Goal: Information Seeking & Learning: Learn about a topic

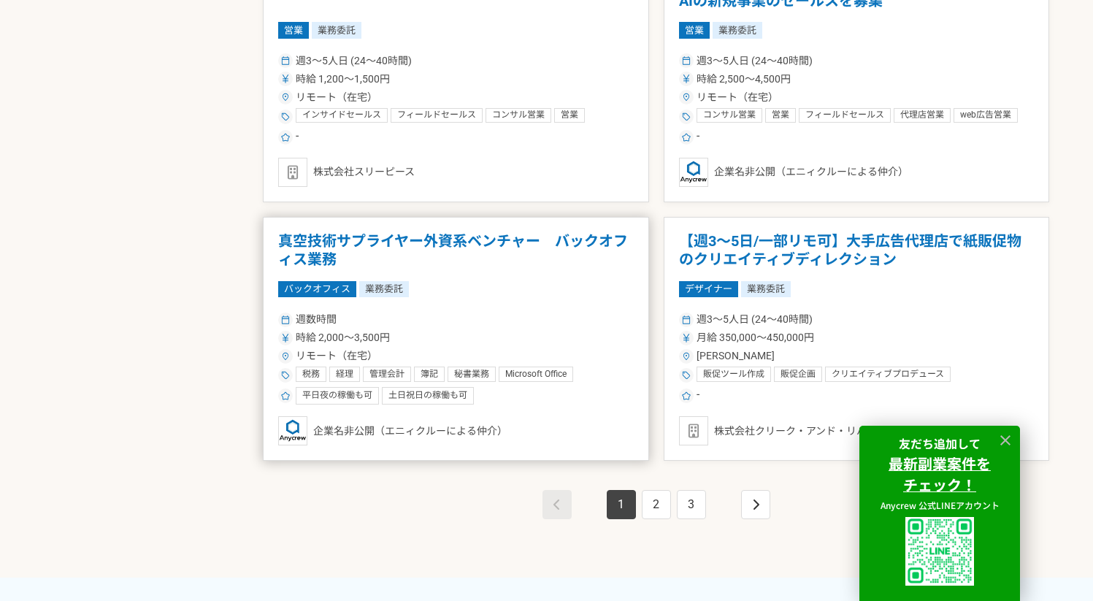
scroll to position [2545, 0]
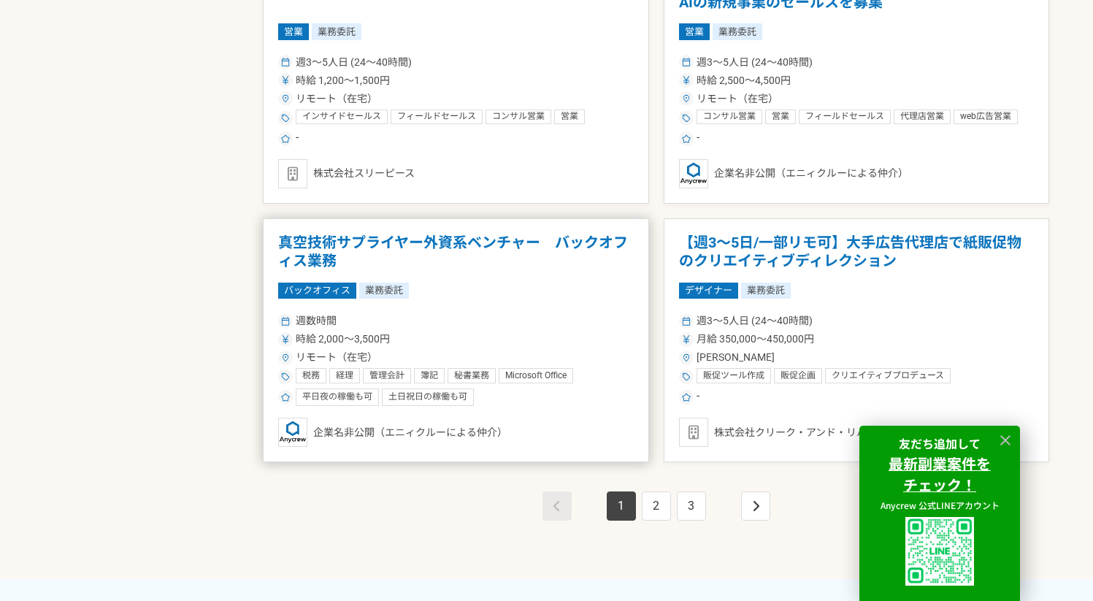
click at [513, 299] on article "真空技術サプライヤー外資系ベンチャー　バックオフィス業務 バックオフィス 業務委託 週数時間 時給 2,000〜3,500円 リモート（在宅） 税務 経理 管…" at bounding box center [456, 340] width 386 height 245
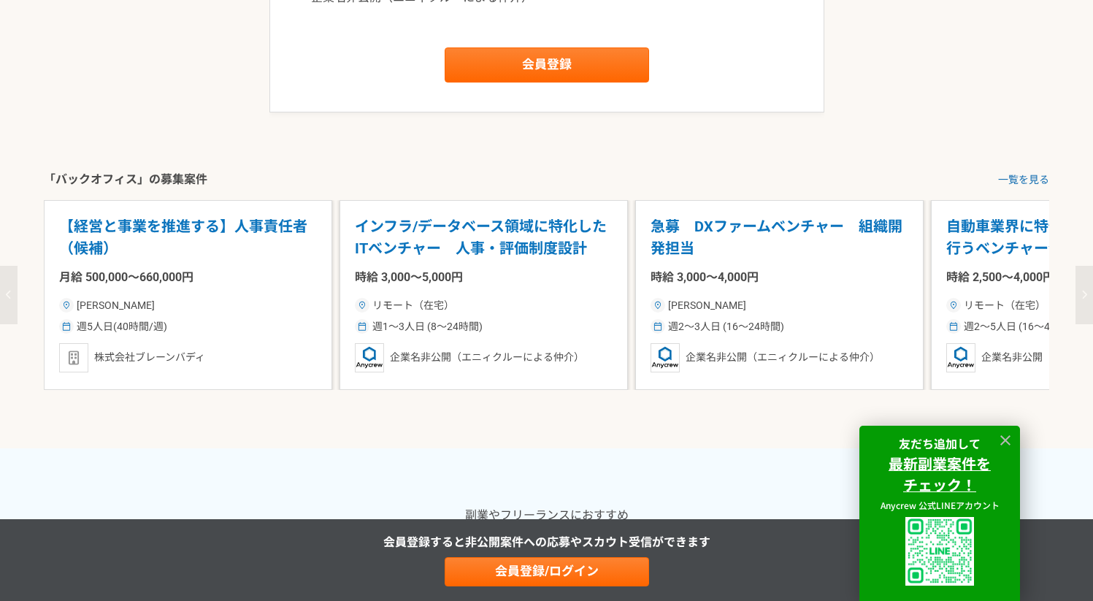
scroll to position [1819, 0]
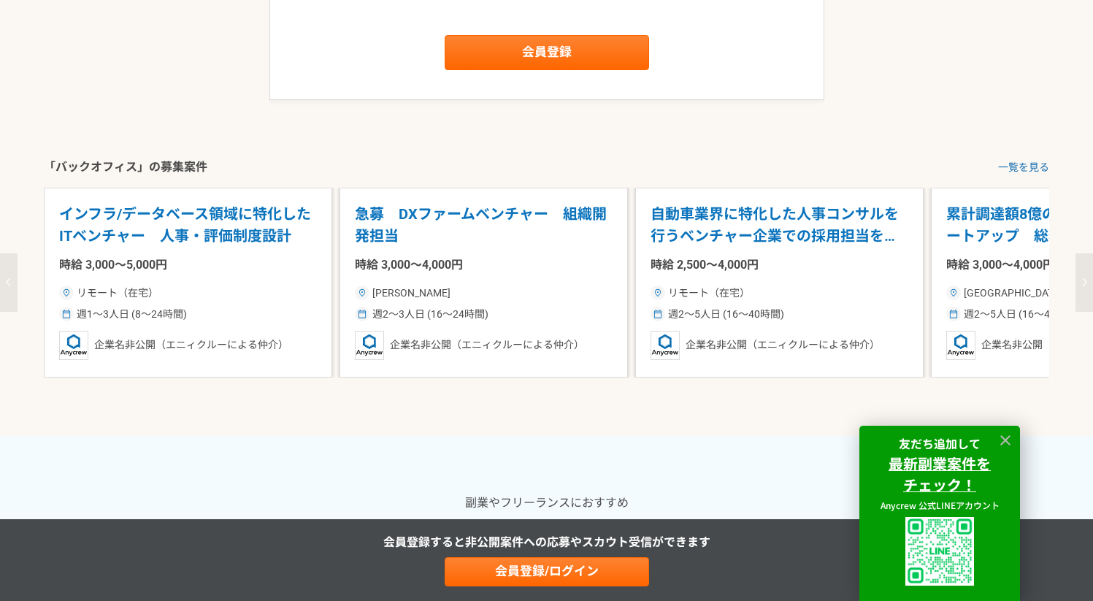
drag, startPoint x: 754, startPoint y: 263, endPoint x: 12, endPoint y: 280, distance: 742.3
click at [12, 280] on div "【経営と事業を推進する】人事責任者（候補） 月給 500,000〜660,000円 東京都 週5人日(40時間/週) 株式会社ブレーンバディ インフラ/データ…" at bounding box center [546, 283] width 1093 height 190
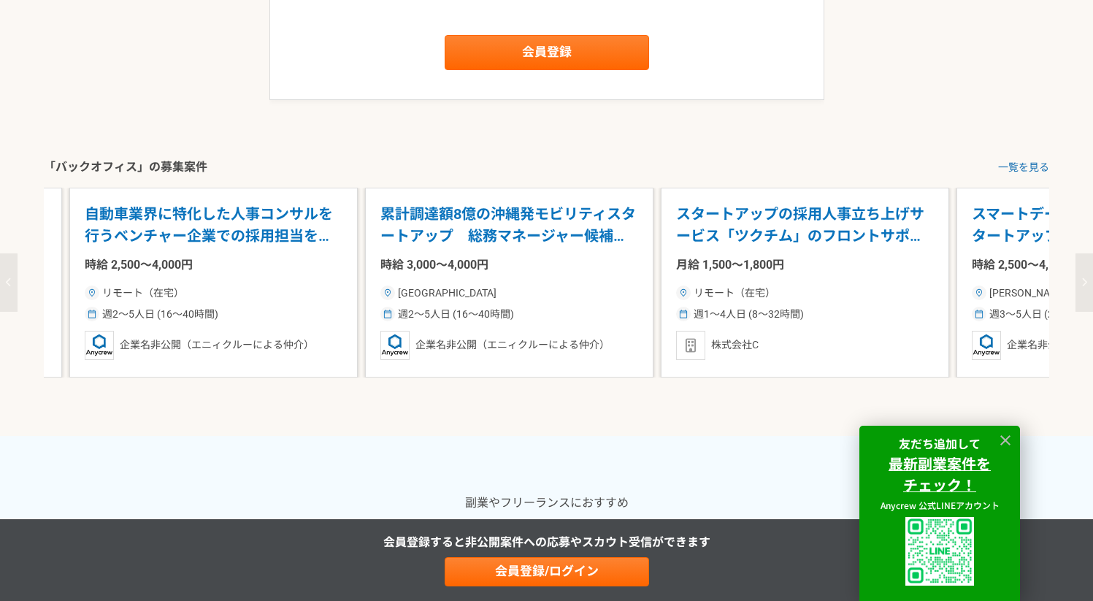
drag, startPoint x: 731, startPoint y: 230, endPoint x: 165, endPoint y: 262, distance: 567.0
click at [165, 262] on div "自動車業界に特化した人事コンサルを行うベンチャー企業での採用担当を募集 時給 2,500〜4,000円 リモート（在宅） 週2〜5人日 (16〜40時間) 企…" at bounding box center [213, 283] width 289 height 190
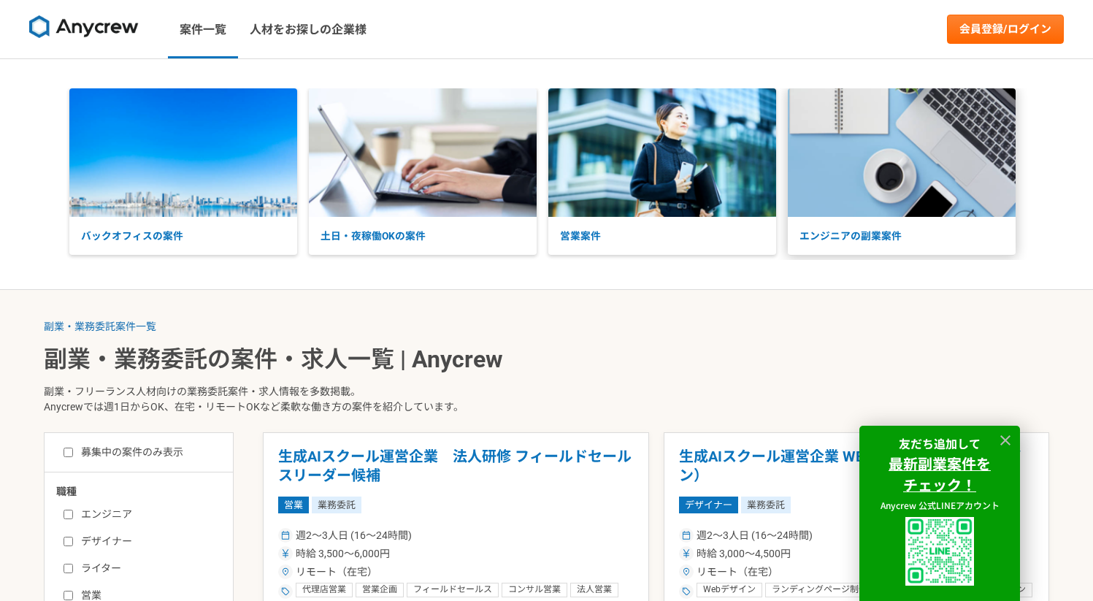
click at [922, 196] on img at bounding box center [902, 152] width 228 height 129
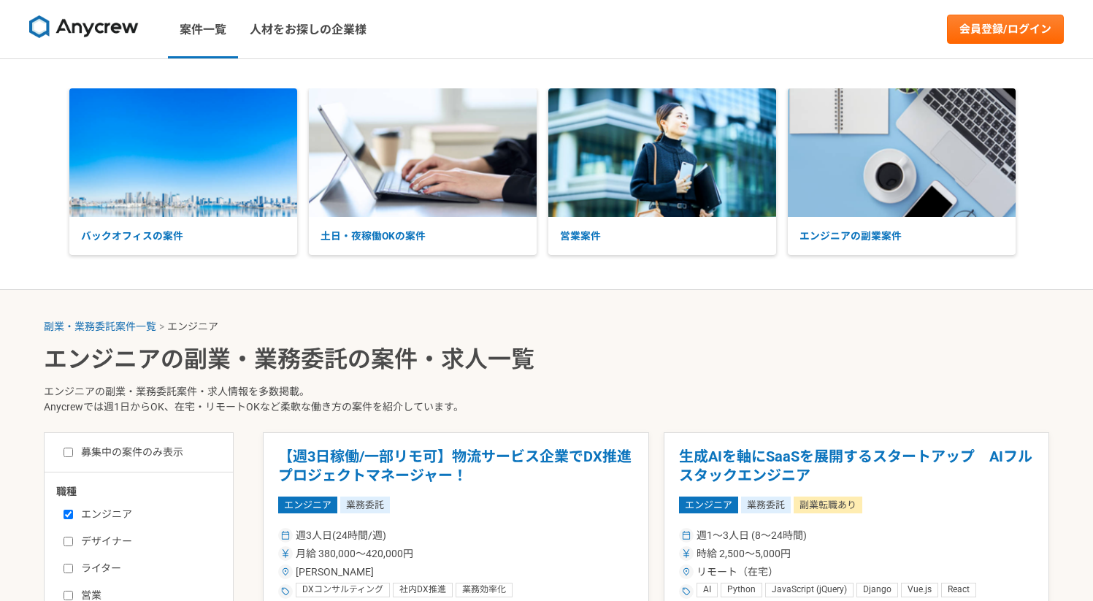
select select "3"
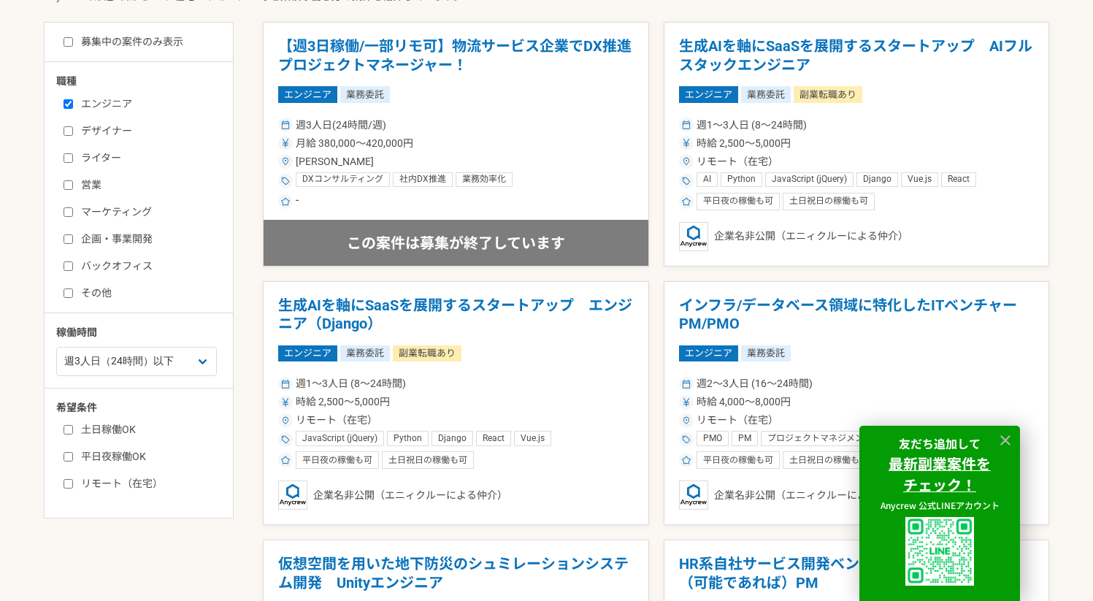
scroll to position [413, 0]
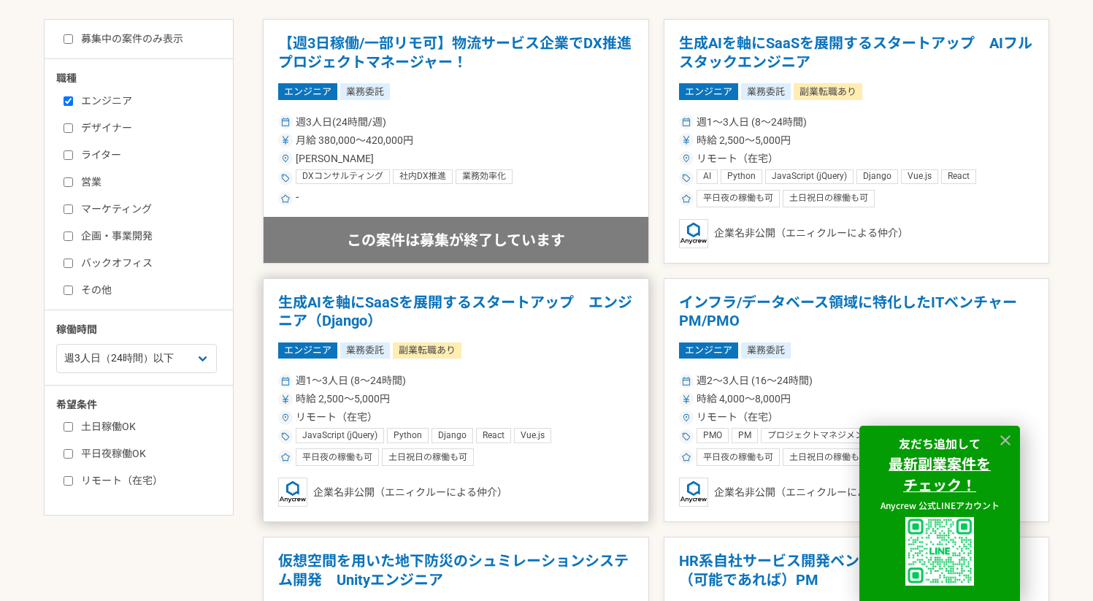
click at [553, 404] on div "時給 2,500〜5,000円" at bounding box center [456, 398] width 356 height 15
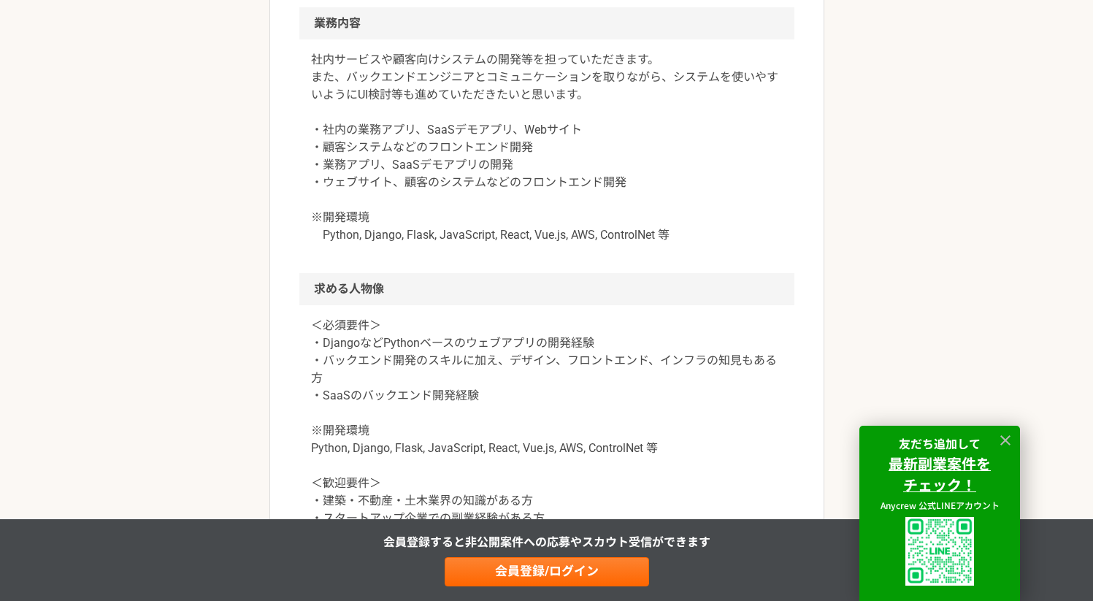
scroll to position [1158, 0]
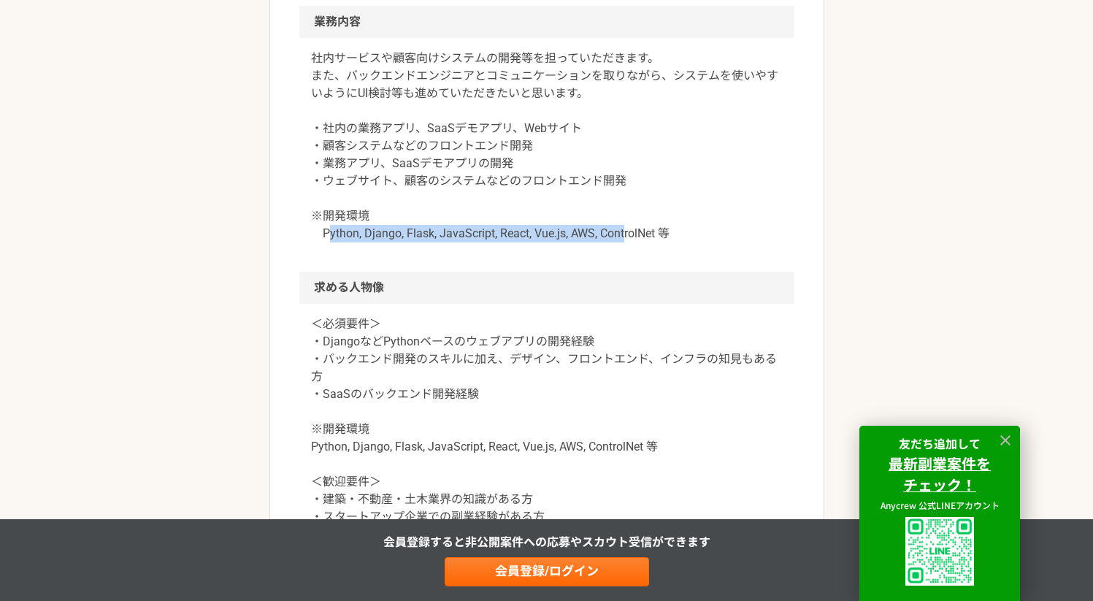
drag, startPoint x: 330, startPoint y: 358, endPoint x: 627, endPoint y: 349, distance: 296.7
click at [627, 242] on p "社内サービスや顧客向けシステムの開発等を担っていただきます。 また、バックエンドエンジニアとコミュニケーションを取りながら、システムを使いやすいようにUI検討…" at bounding box center [547, 146] width 472 height 193
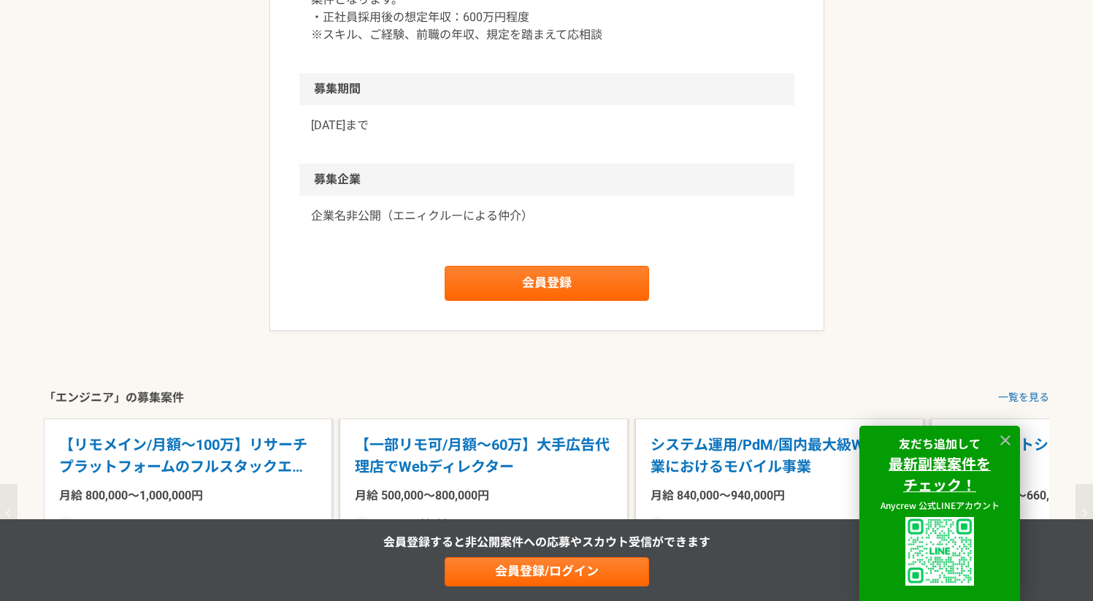
scroll to position [2086, 0]
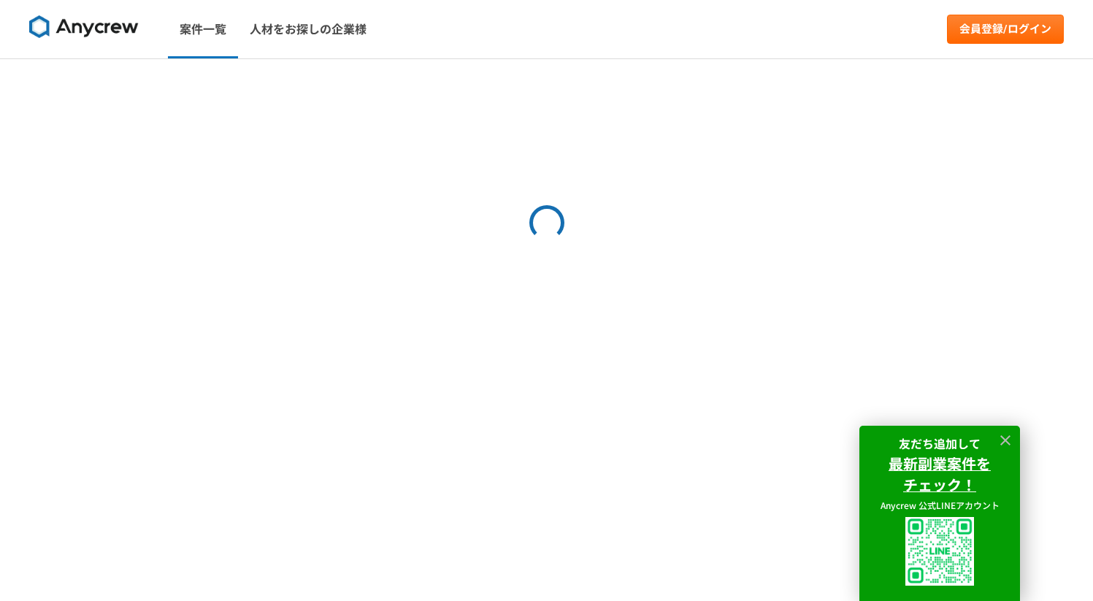
select select "3"
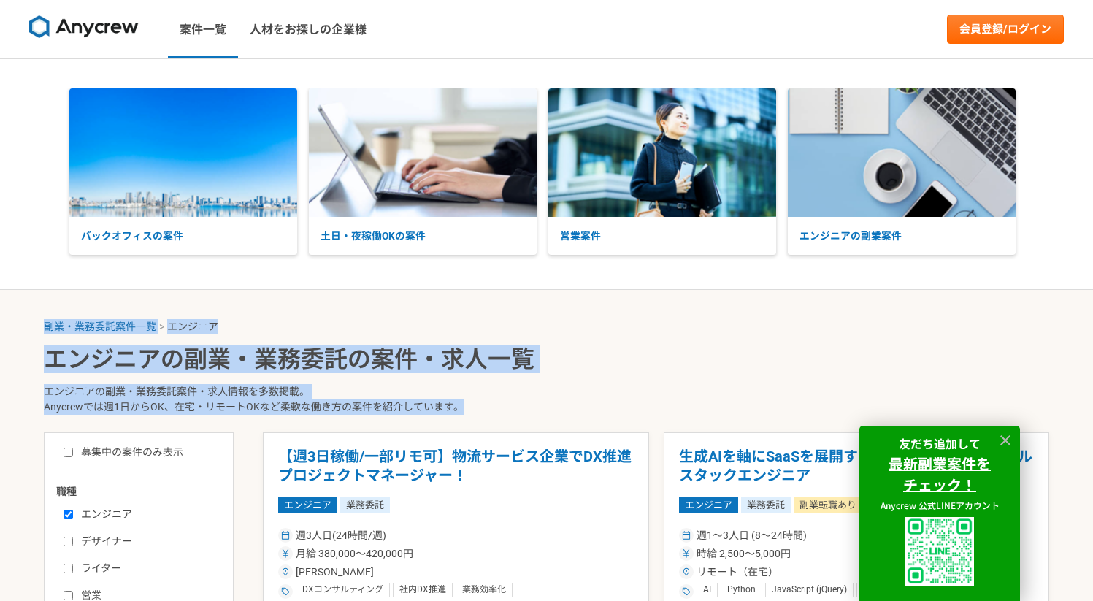
drag, startPoint x: 467, startPoint y: 407, endPoint x: 39, endPoint y: 326, distance: 434.9
